Goal: Transaction & Acquisition: Purchase product/service

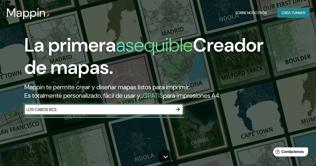
type input "LOS CABOS BCS"
click at [176, 109] on icon "button" at bounding box center [178, 109] width 6 height 6
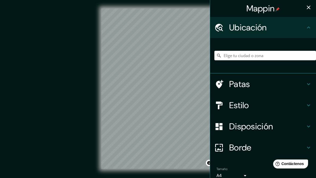
click at [250, 28] on font "Ubicación" at bounding box center [248, 27] width 38 height 11
click at [231, 55] on input "Elige tu ciudad o zona" at bounding box center [266, 56] width 102 height 10
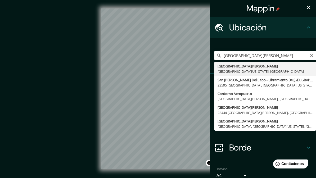
type input "[GEOGRAPHIC_DATA][PERSON_NAME], [GEOGRAPHIC_DATA][US_STATE], [GEOGRAPHIC_DATA]"
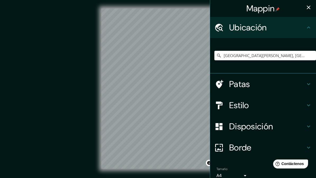
click at [245, 176] on body "Mappin Ubicación [GEOGRAPHIC_DATA][PERSON_NAME], [GEOGRAPHIC_DATA][US_STATE], […" at bounding box center [158, 89] width 316 height 178
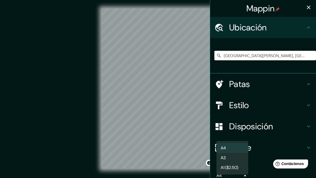
click at [244, 178] on div at bounding box center [158, 89] width 316 height 178
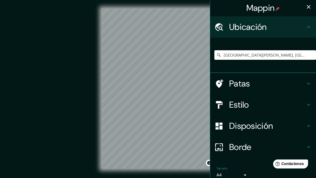
click at [261, 174] on div "Tamaño A4 single" at bounding box center [264, 173] width 98 height 17
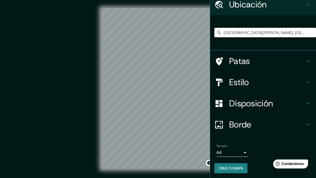
scroll to position [23, 0]
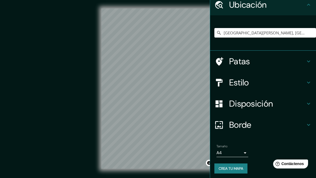
click at [234, 62] on font "Patas" at bounding box center [239, 61] width 21 height 11
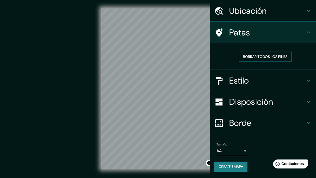
scroll to position [15, 0]
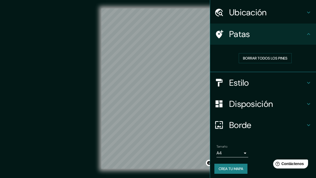
click at [240, 36] on font "Patas" at bounding box center [239, 34] width 21 height 11
click at [235, 85] on font "Estilo" at bounding box center [239, 82] width 20 height 11
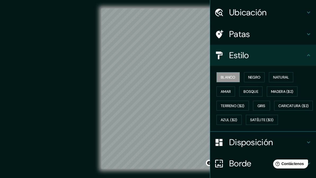
click at [306, 16] on div "Ubicación" at bounding box center [263, 12] width 106 height 21
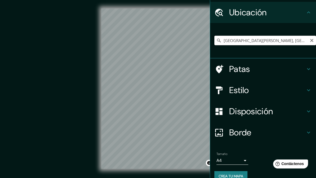
click at [315, 41] on input "[GEOGRAPHIC_DATA][PERSON_NAME], [GEOGRAPHIC_DATA][US_STATE], [GEOGRAPHIC_DATA]" at bounding box center [266, 41] width 102 height 10
click at [313, 40] on icon "Claro" at bounding box center [312, 40] width 4 height 4
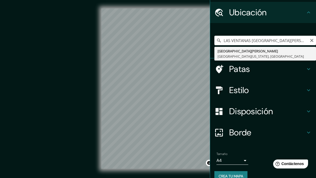
type input "[GEOGRAPHIC_DATA][PERSON_NAME], [GEOGRAPHIC_DATA][US_STATE], [GEOGRAPHIC_DATA]"
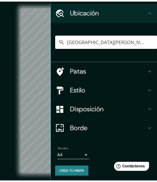
scroll to position [9, 0]
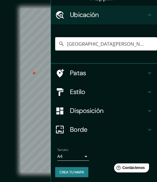
click at [33, 71] on div at bounding box center [34, 73] width 4 height 4
click at [149, 14] on icon at bounding box center [149, 15] width 6 height 6
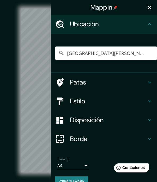
scroll to position [0, 0]
click at [152, 4] on button "button" at bounding box center [149, 7] width 11 height 11
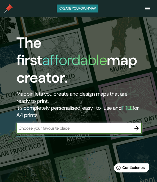
scroll to position [17, 0]
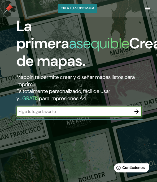
click at [33, 110] on input "text" at bounding box center [73, 111] width 115 height 6
type input "[GEOGRAPHIC_DATA][PERSON_NAME]"
click at [136, 111] on icon "button" at bounding box center [136, 111] width 6 height 6
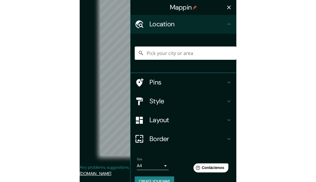
scroll to position [7, 0]
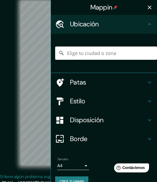
click at [147, 3] on button "button" at bounding box center [149, 7] width 11 height 11
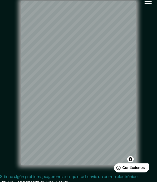
click at [148, 2] on icon "button" at bounding box center [147, 1] width 9 height 9
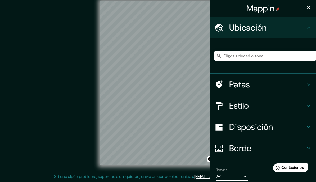
scroll to position [5, 0]
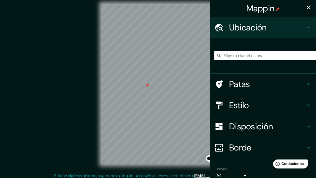
click at [309, 84] on icon at bounding box center [309, 84] width 6 height 6
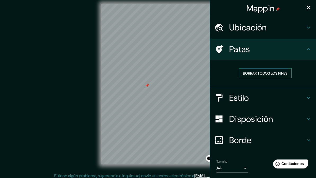
click at [277, 74] on font "Borrar todos los pines" at bounding box center [265, 73] width 45 height 5
click at [291, 96] on h4 "Estilo" at bounding box center [267, 98] width 76 height 11
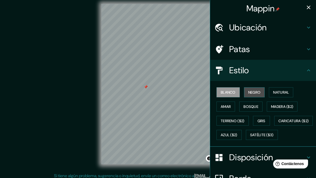
click at [259, 89] on font "Negro" at bounding box center [255, 92] width 12 height 7
click at [232, 89] on font "Blanco" at bounding box center [228, 92] width 15 height 7
click at [287, 91] on font "Natural" at bounding box center [281, 92] width 16 height 5
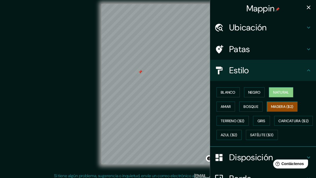
click at [288, 106] on font "Madera ($2)" at bounding box center [282, 106] width 22 height 5
click at [254, 107] on font "Bosque" at bounding box center [251, 106] width 15 height 5
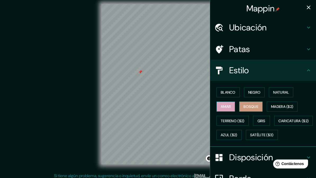
click at [224, 105] on font "Amar" at bounding box center [226, 106] width 10 height 5
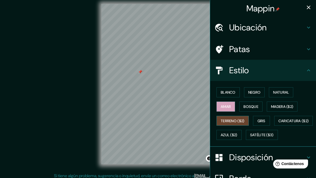
click at [229, 122] on font "Terreno ($2)" at bounding box center [233, 121] width 24 height 5
click at [262, 119] on font "Gris" at bounding box center [262, 121] width 8 height 5
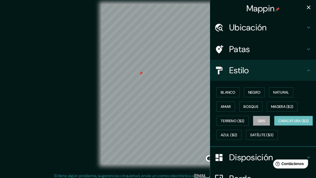
click at [279, 123] on font "Caricatura ($2)" at bounding box center [294, 121] width 30 height 5
click at [238, 134] on font "Azul ($2)" at bounding box center [229, 135] width 17 height 5
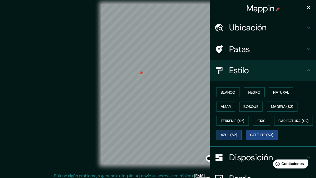
click at [250, 139] on font "Satélite ($3)" at bounding box center [262, 135] width 24 height 7
click at [53, 81] on div "© Mapbox © OpenStreetMap Improve this map © Maxar" at bounding box center [158, 84] width 285 height 161
click at [305, 7] on button "button" at bounding box center [309, 7] width 11 height 11
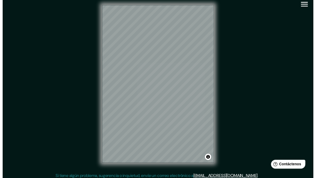
scroll to position [8, 0]
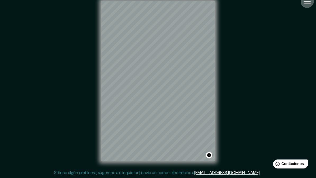
click at [309, 6] on icon "button" at bounding box center [307, 1] width 9 height 9
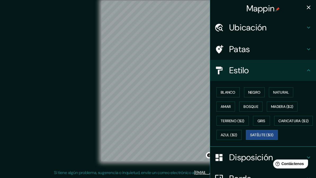
click at [293, 26] on h4 "Ubicación" at bounding box center [267, 27] width 76 height 11
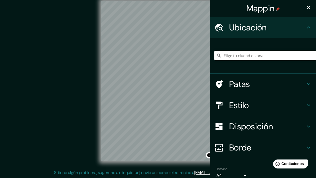
click at [304, 26] on h4 "Ubicación" at bounding box center [267, 27] width 76 height 11
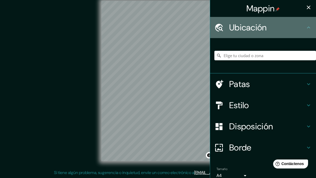
click at [311, 25] on icon at bounding box center [309, 27] width 6 height 6
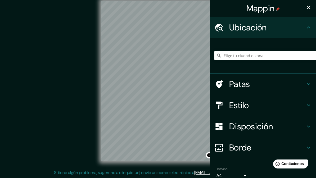
click at [245, 171] on body "Mappin Ubicación Patas Estilo Disposición Borde Elige un borde. Consejo : puede…" at bounding box center [158, 81] width 316 height 178
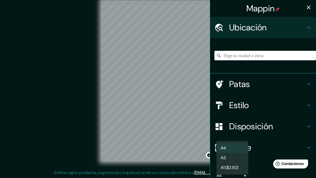
click at [227, 168] on font "A1 ($2.50)" at bounding box center [229, 168] width 17 height 6
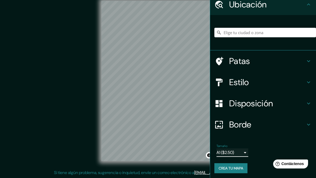
scroll to position [23, 0]
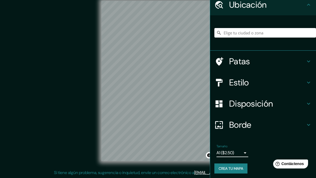
click at [243, 154] on body "Mappin Ubicación Patas Estilo Disposición Borde Elige un borde. Consejo : puede…" at bounding box center [158, 81] width 316 height 178
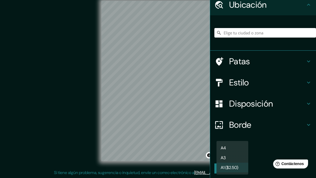
click at [226, 156] on font "A3" at bounding box center [223, 158] width 5 height 6
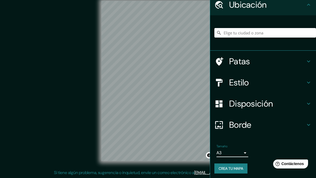
click at [245, 154] on body "Mappin Ubicación Patas Estilo Disposición Borde Elige un borde. Consejo : puede…" at bounding box center [158, 81] width 316 height 178
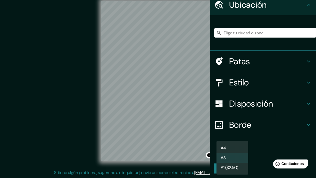
click at [228, 170] on font "A1 ($2.50)" at bounding box center [229, 168] width 17 height 6
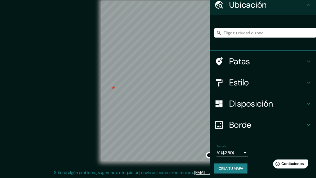
click at [308, 59] on icon at bounding box center [309, 61] width 6 height 6
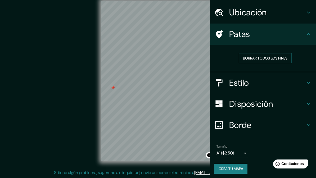
scroll to position [15, 0]
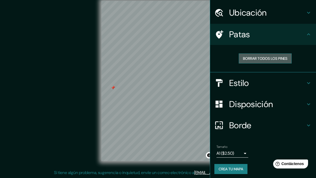
click at [276, 57] on font "Borrar todos los pines" at bounding box center [265, 58] width 45 height 5
click at [309, 81] on icon at bounding box center [309, 83] width 6 height 6
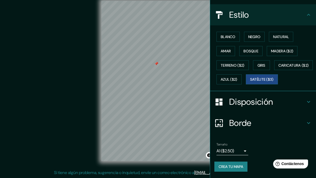
click at [307, 103] on icon at bounding box center [309, 102] width 6 height 6
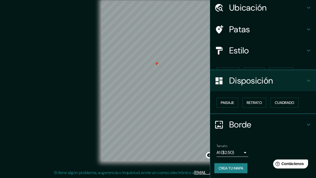
scroll to position [11, 0]
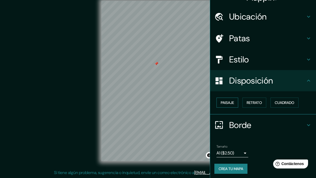
click at [226, 101] on font "Paisaje" at bounding box center [227, 102] width 13 height 5
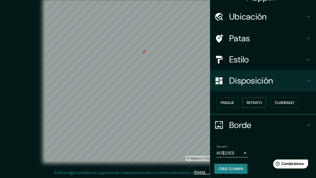
click at [257, 100] on font "Retrato" at bounding box center [254, 102] width 15 height 5
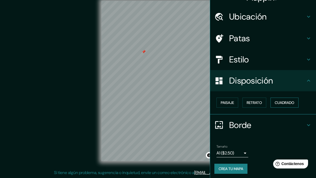
click at [290, 101] on font "Cuadrado" at bounding box center [285, 102] width 20 height 5
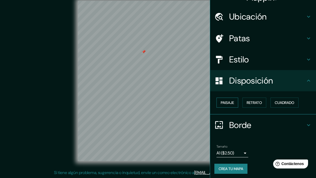
click at [226, 100] on font "Paisaje" at bounding box center [227, 102] width 13 height 5
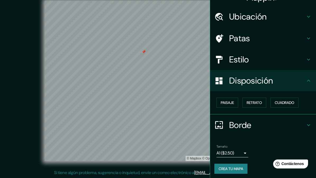
click at [240, 123] on font "Borde" at bounding box center [240, 125] width 22 height 11
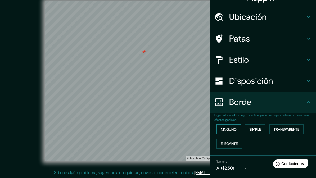
click at [226, 130] on font "Ninguno" at bounding box center [229, 129] width 16 height 5
click at [228, 129] on font "Ninguno" at bounding box center [229, 129] width 16 height 5
click at [256, 130] on font "Simple" at bounding box center [256, 129] width 12 height 5
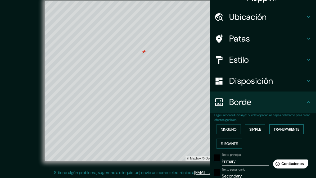
click at [287, 129] on font "Transparente" at bounding box center [287, 129] width 26 height 5
click at [229, 142] on font "Elegante" at bounding box center [229, 144] width 17 height 5
click at [230, 130] on font "Ninguno" at bounding box center [229, 129] width 16 height 5
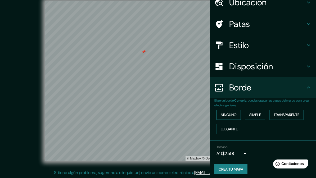
scroll to position [25, 0]
click at [241, 151] on body "Mappin Ubicación Patas Estilo Disposición Borde Elige un borde. Consejo : puede…" at bounding box center [158, 81] width 316 height 178
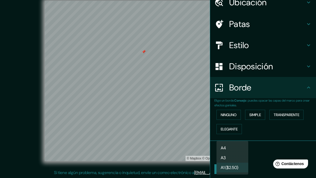
click at [226, 147] on font "A4" at bounding box center [223, 148] width 5 height 6
type input "single"
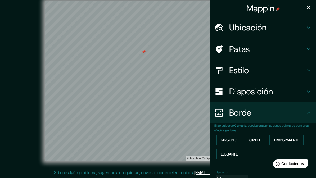
scroll to position [0, 0]
click at [245, 88] on font "Disposición" at bounding box center [251, 91] width 44 height 11
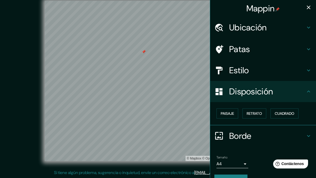
click at [244, 91] on font "Disposición" at bounding box center [251, 91] width 44 height 11
click at [238, 69] on font "Estilo" at bounding box center [239, 70] width 20 height 11
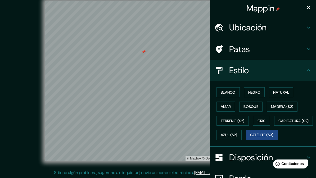
click at [236, 68] on font "Estilo" at bounding box center [239, 70] width 20 height 11
click at [228, 90] on font "Blanco" at bounding box center [228, 92] width 15 height 5
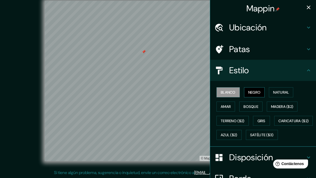
click at [252, 90] on font "Negro" at bounding box center [255, 92] width 12 height 5
click at [281, 91] on font "Natural" at bounding box center [281, 92] width 16 height 5
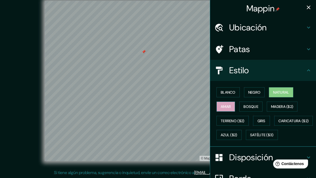
click at [222, 104] on font "Amar" at bounding box center [226, 106] width 10 height 5
click at [254, 106] on font "Bosque" at bounding box center [251, 106] width 15 height 5
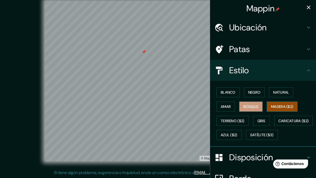
click at [281, 105] on font "Madera ($2)" at bounding box center [282, 106] width 22 height 5
click at [232, 121] on font "Terreno ($2)" at bounding box center [233, 121] width 24 height 5
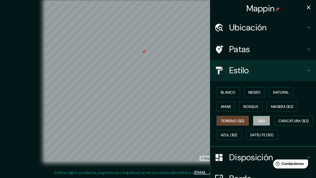
click at [263, 120] on font "Gris" at bounding box center [262, 121] width 8 height 5
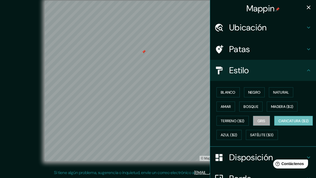
click at [279, 123] on font "Caricatura ($2)" at bounding box center [294, 121] width 30 height 5
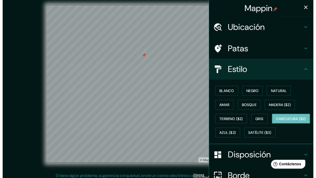
scroll to position [8, 0]
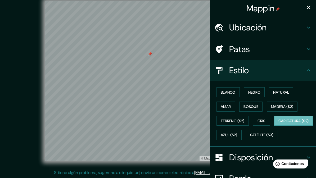
click at [306, 5] on icon "button" at bounding box center [309, 7] width 6 height 6
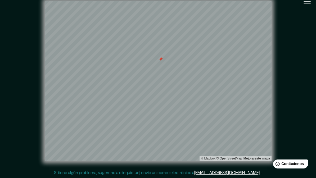
click at [307, 6] on icon "button" at bounding box center [307, 1] width 9 height 9
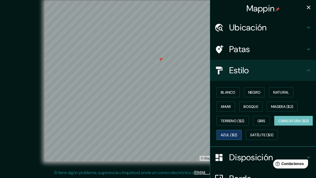
click at [238, 133] on font "Azul ($2)" at bounding box center [229, 135] width 17 height 5
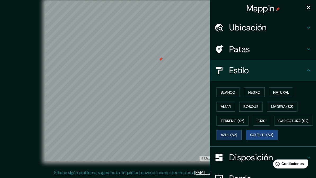
click at [250, 138] on font "Satélite ($3)" at bounding box center [262, 135] width 24 height 5
click at [244, 26] on font "Ubicación" at bounding box center [248, 27] width 38 height 11
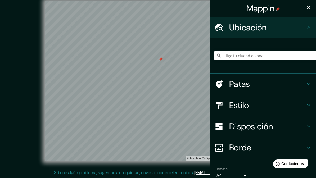
click at [230, 22] on font "Ubicación" at bounding box center [248, 27] width 38 height 11
click at [239, 85] on font "Patas" at bounding box center [239, 84] width 21 height 11
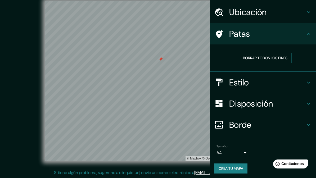
scroll to position [15, 0]
click at [250, 59] on font "Borrar todos los pines" at bounding box center [265, 58] width 45 height 5
click at [238, 82] on font "Estilo" at bounding box center [239, 82] width 20 height 11
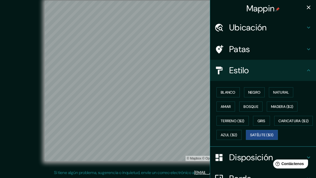
scroll to position [0, 0]
click at [310, 8] on icon "button" at bounding box center [309, 7] width 6 height 6
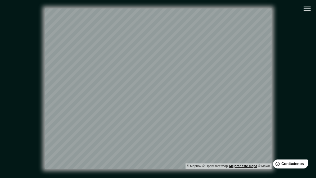
click at [241, 167] on font "Mejorar este mapa" at bounding box center [243, 167] width 28 height 4
click at [309, 10] on icon "button" at bounding box center [307, 8] width 9 height 9
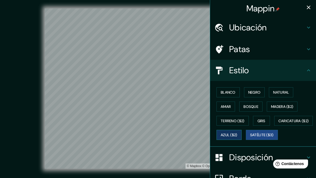
click at [238, 135] on font "Azul ($2)" at bounding box center [229, 135] width 17 height 5
click at [250, 139] on font "Satélite ($3)" at bounding box center [262, 135] width 24 height 7
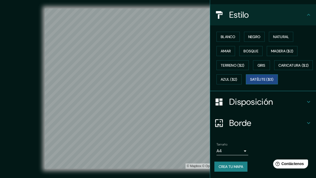
scroll to position [67, 0]
click at [228, 169] on font "Crea tu mapa" at bounding box center [231, 167] width 25 height 5
click at [227, 170] on font "Crea tu mapa" at bounding box center [231, 167] width 25 height 7
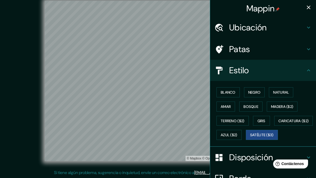
scroll to position [0, 0]
click at [312, 10] on icon "button" at bounding box center [309, 7] width 6 height 6
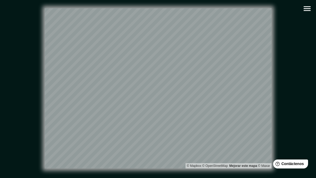
scroll to position [1, 0]
click at [308, 7] on icon "button" at bounding box center [307, 8] width 9 height 9
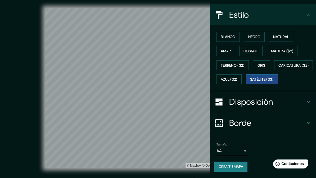
scroll to position [67, 0]
click at [250, 81] on font "Satélite ($3)" at bounding box center [262, 79] width 24 height 5
click at [228, 169] on font "Crea tu mapa" at bounding box center [231, 167] width 25 height 5
click at [232, 166] on div "Crea tu mapa" at bounding box center [264, 167] width 98 height 10
click at [295, 165] on font "Contáctenos" at bounding box center [292, 164] width 23 height 5
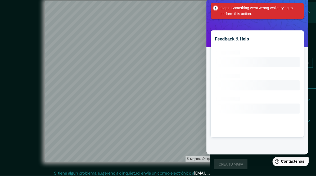
scroll to position [7, 0]
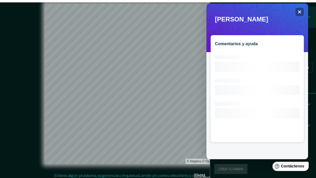
click at [299, 10] on icon "Close" at bounding box center [300, 12] width 4 height 4
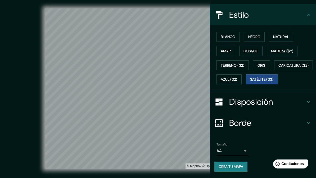
scroll to position [67, 0]
click at [23, 106] on div "© Mapbox © OpenStreetMap Mejorar este mapa © Maxar" at bounding box center [158, 88] width 285 height 161
click at [309, 12] on icon at bounding box center [309, 15] width 6 height 6
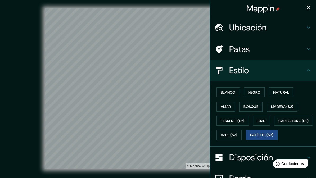
scroll to position [0, 0]
click at [309, 5] on icon "button" at bounding box center [309, 7] width 6 height 6
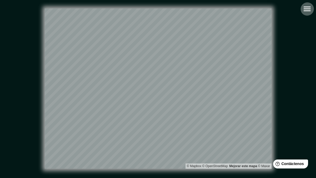
click at [307, 8] on icon "button" at bounding box center [307, 8] width 9 height 9
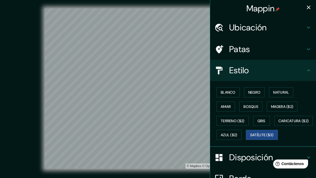
click at [268, 6] on font "Mappin" at bounding box center [261, 8] width 28 height 11
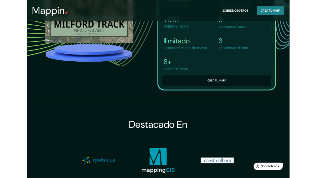
scroll to position [638, 0]
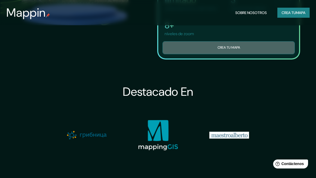
click at [241, 43] on button "Crea tu mapa" at bounding box center [229, 47] width 132 height 13
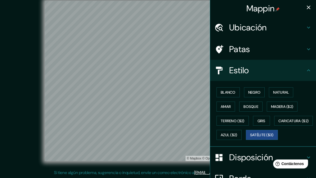
click at [309, 8] on icon "button" at bounding box center [309, 8] width 4 height 4
